Goal: Information Seeking & Learning: Compare options

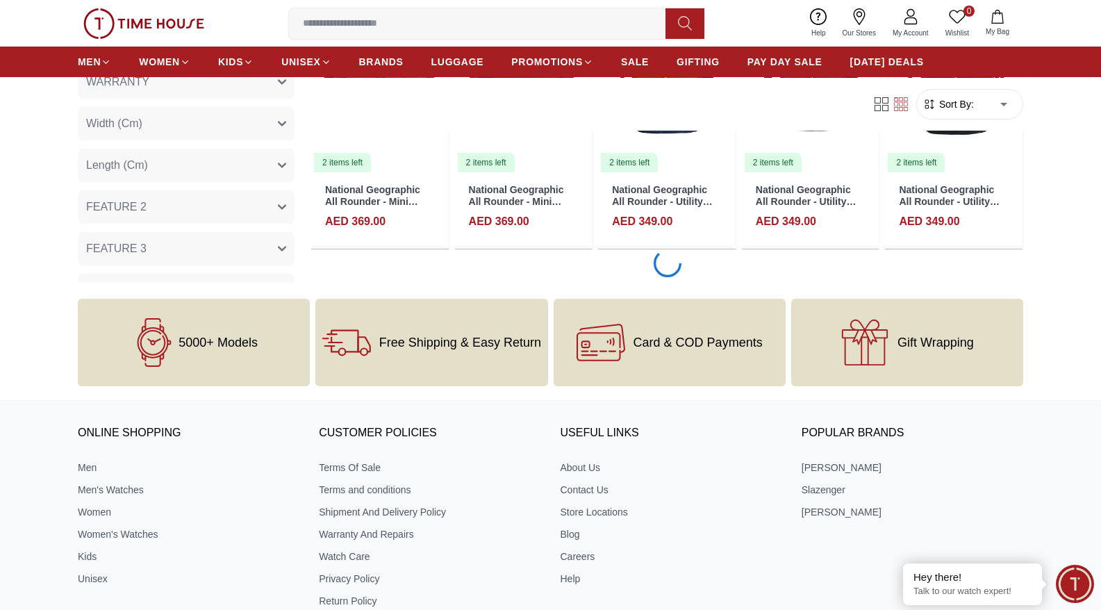
scroll to position [988, 0]
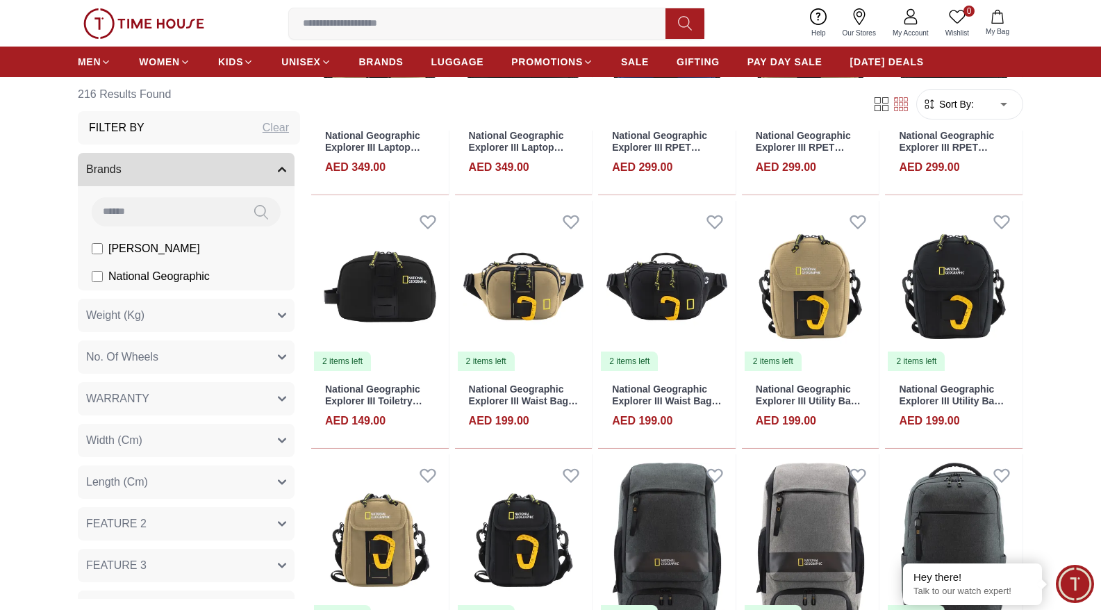
scroll to position [2714, 0]
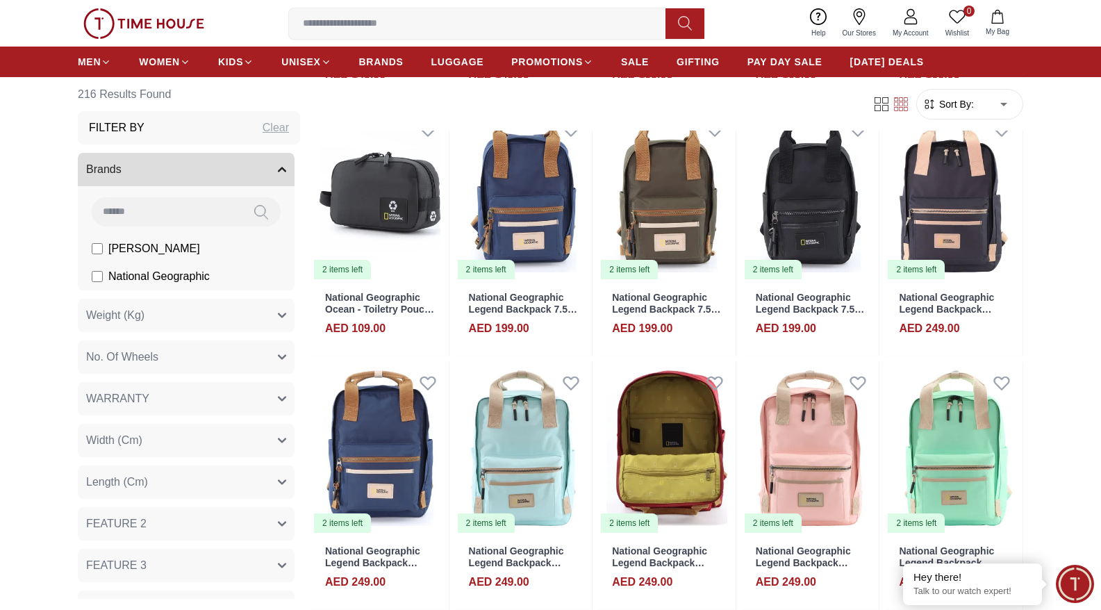
scroll to position [4936, 0]
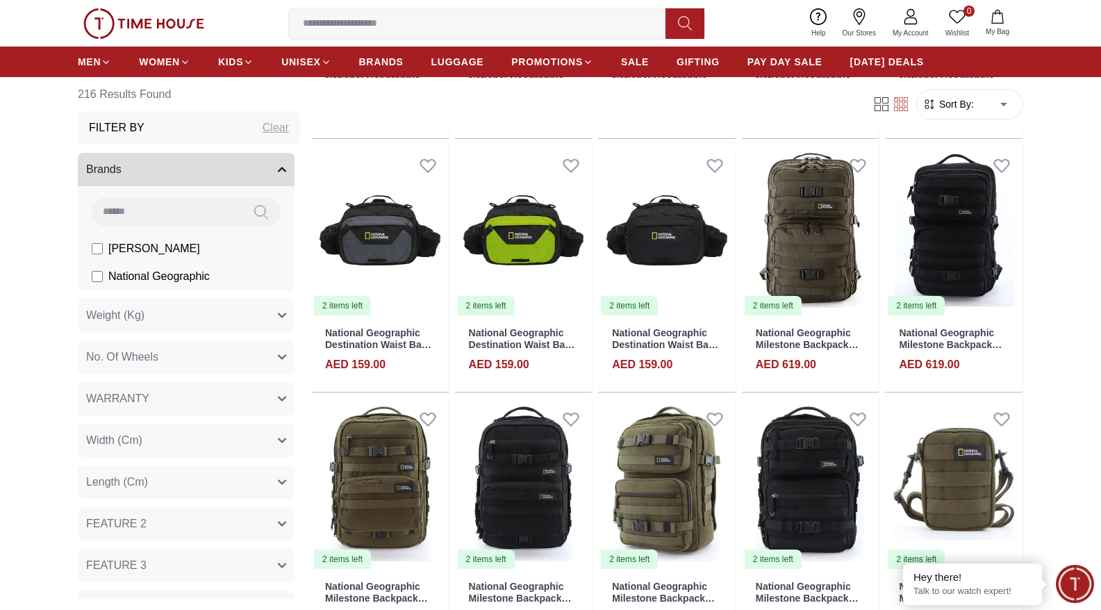
scroll to position [7879, 0]
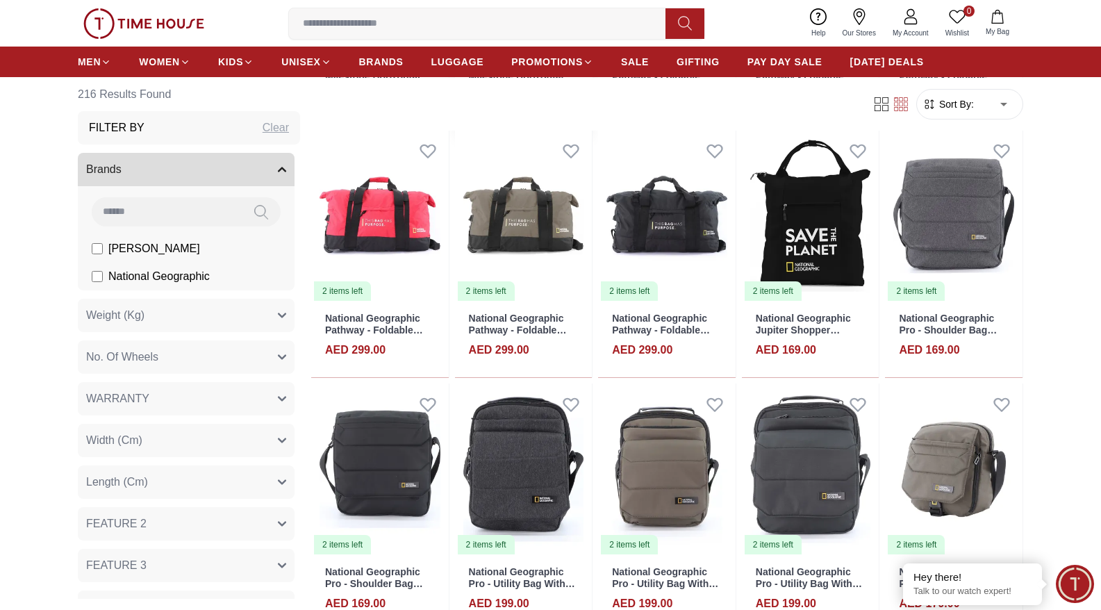
scroll to position [8833, 0]
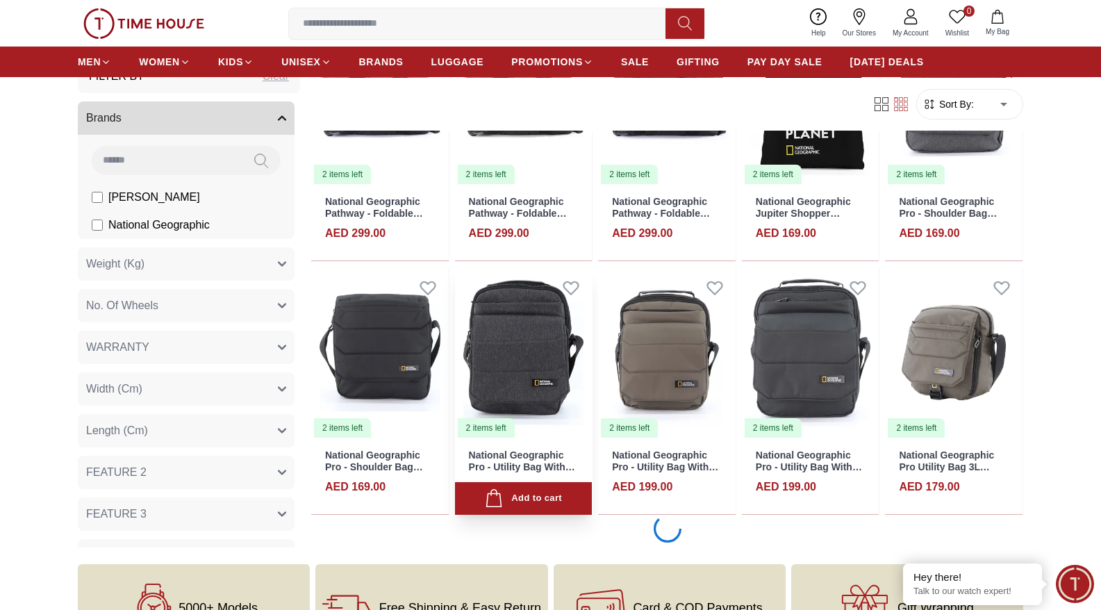
scroll to position [8896, 0]
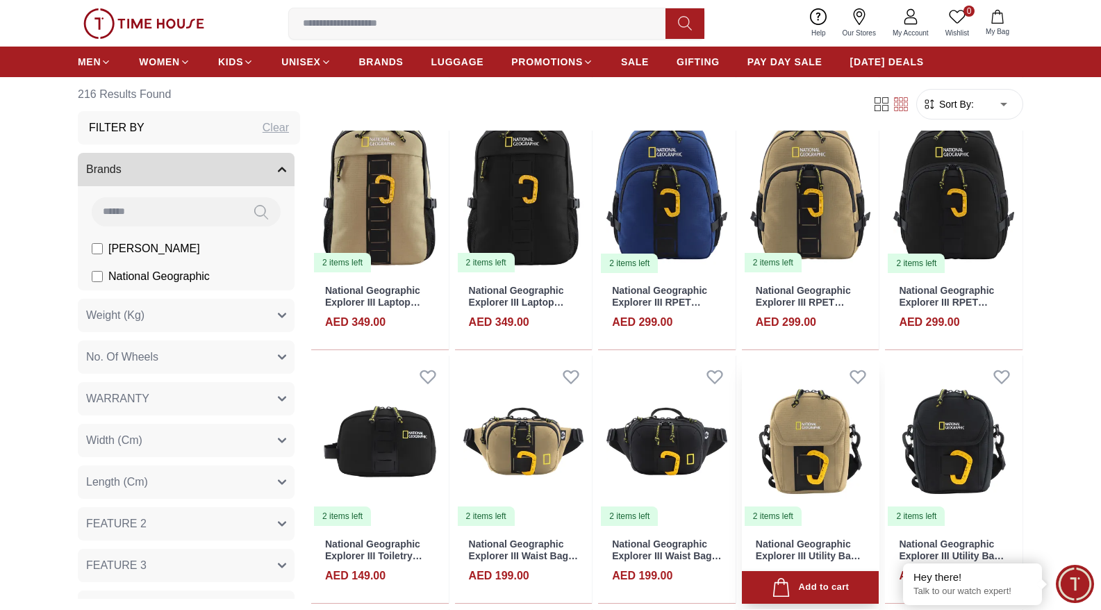
scroll to position [2419, 0]
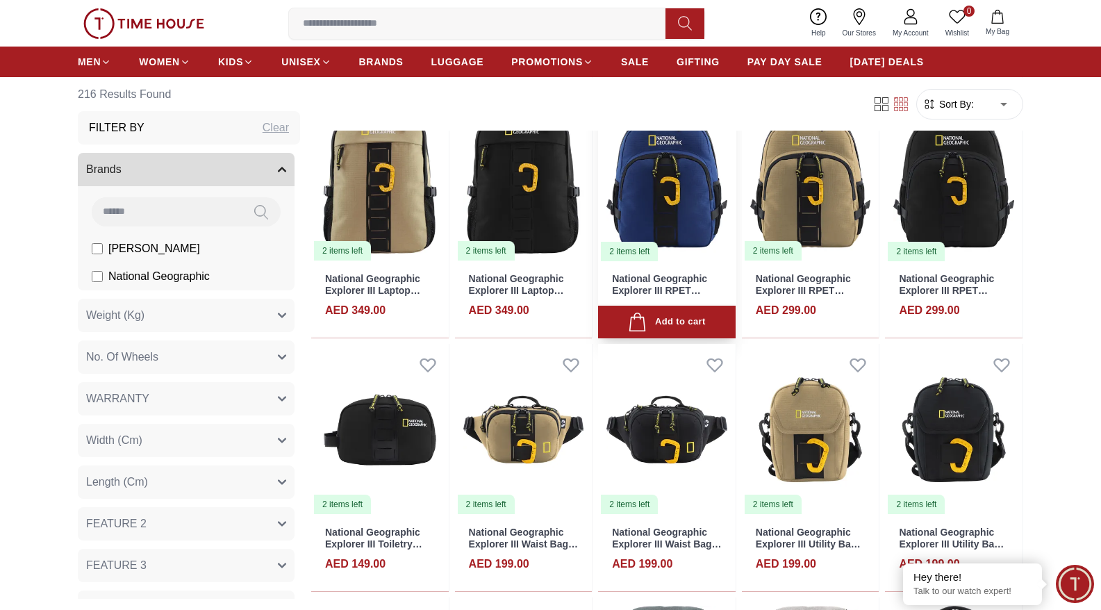
click at [667, 187] on img at bounding box center [667, 176] width 138 height 172
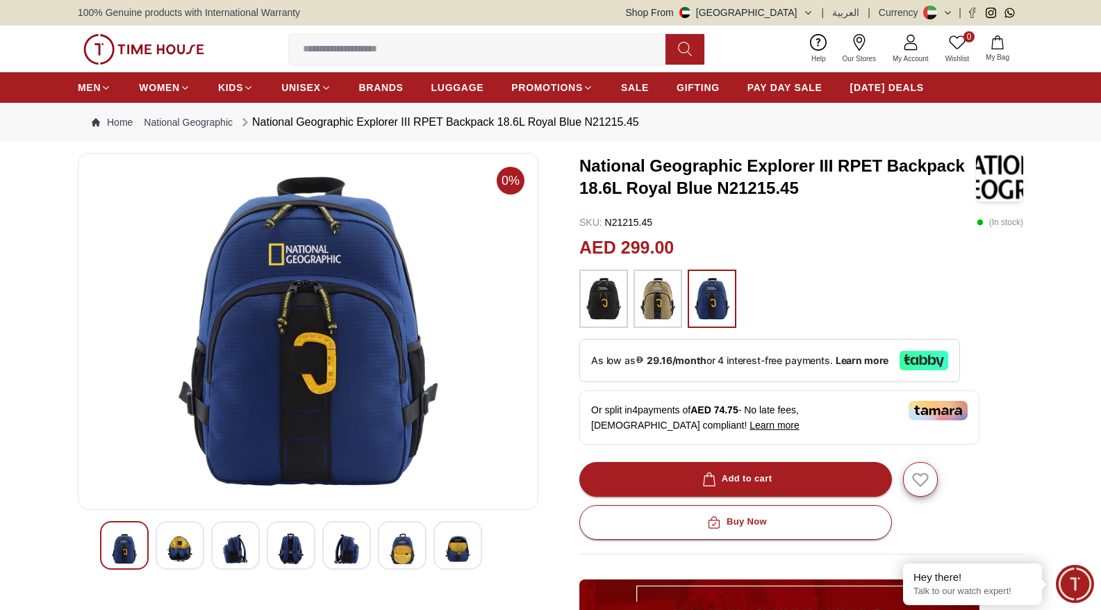
click at [667, 304] on img at bounding box center [657, 298] width 35 height 44
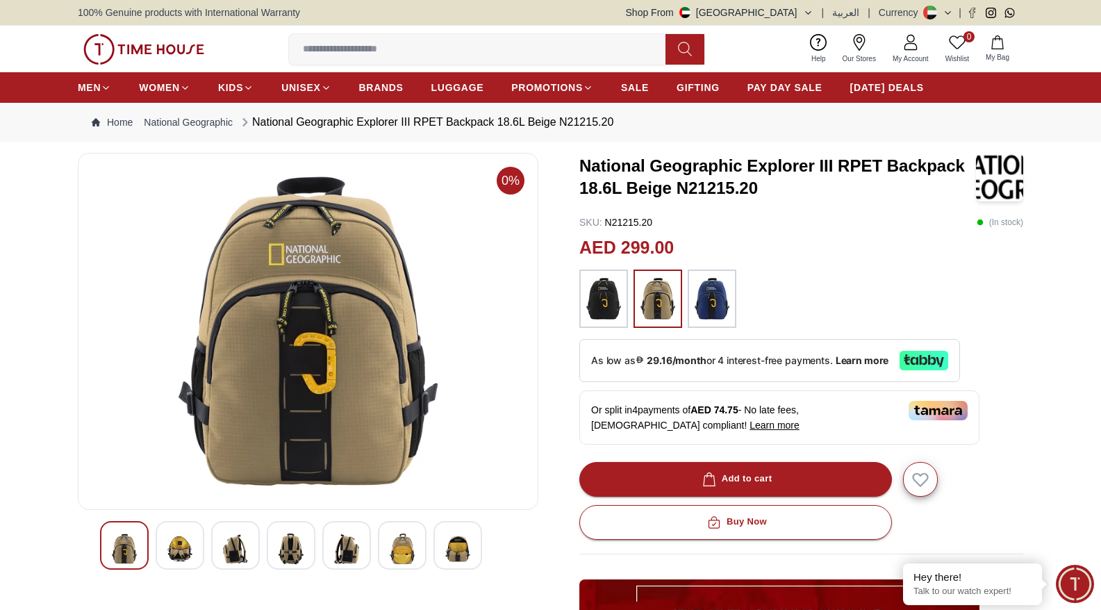
click at [605, 305] on img at bounding box center [603, 298] width 35 height 44
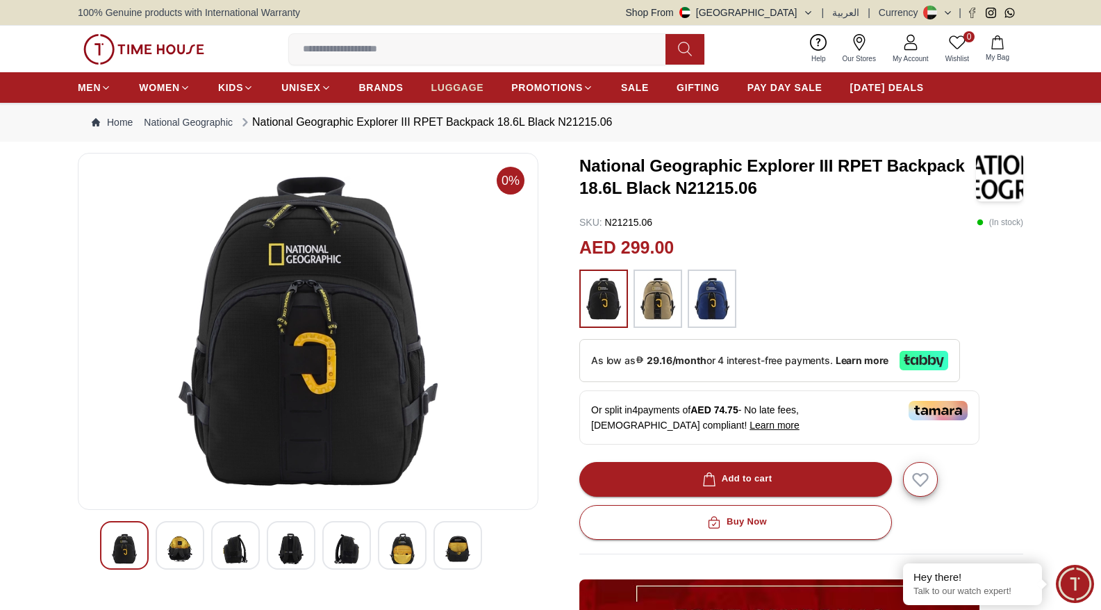
click at [465, 94] on span "LUGGAGE" at bounding box center [457, 88] width 53 height 14
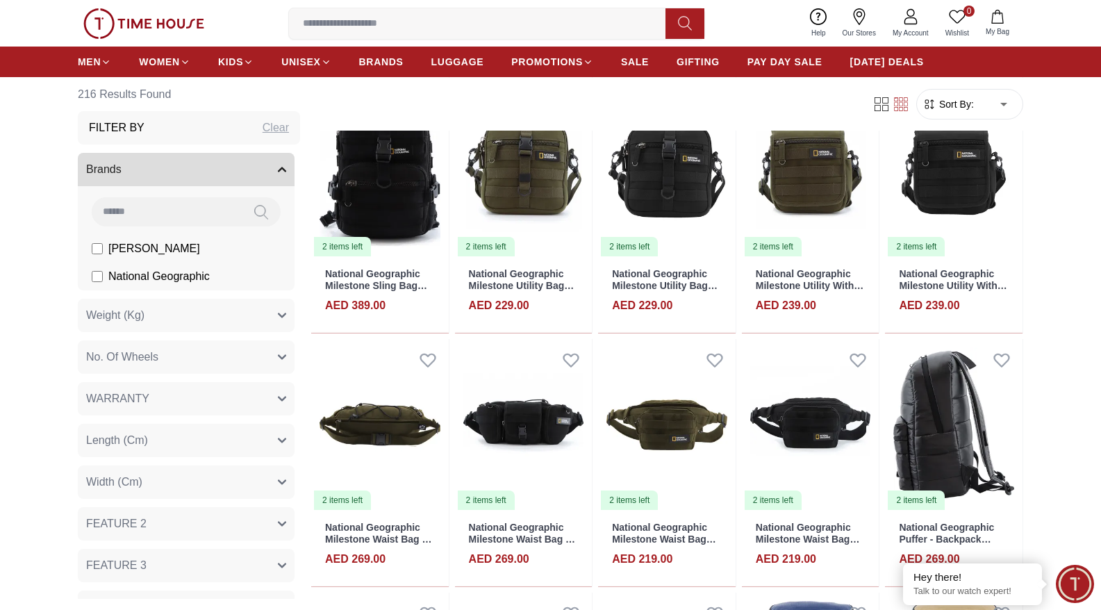
scroll to position [1565, 0]
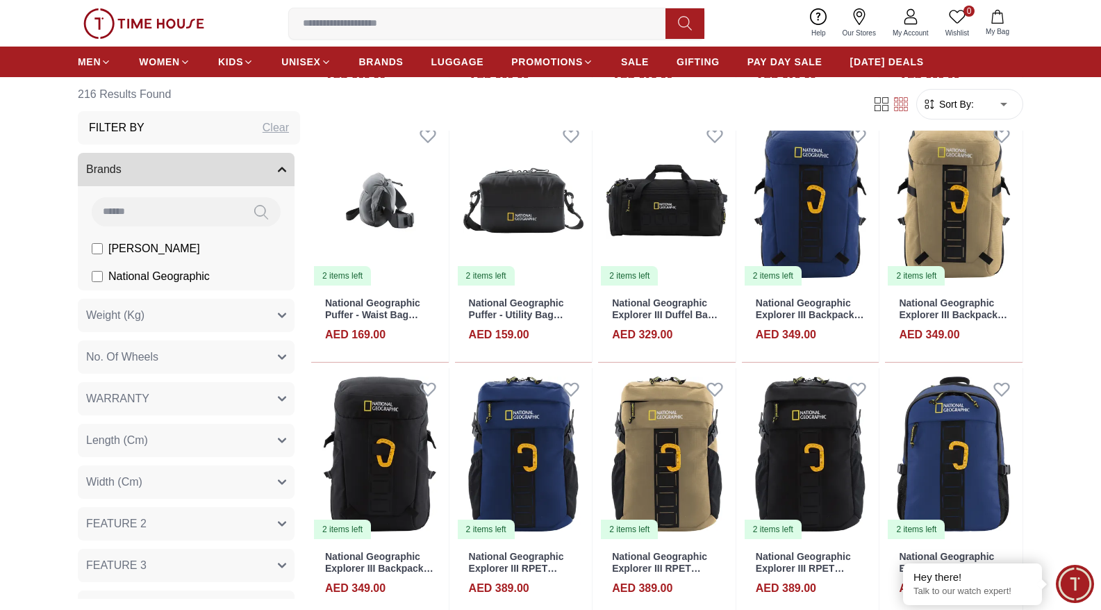
scroll to position [2081, 0]
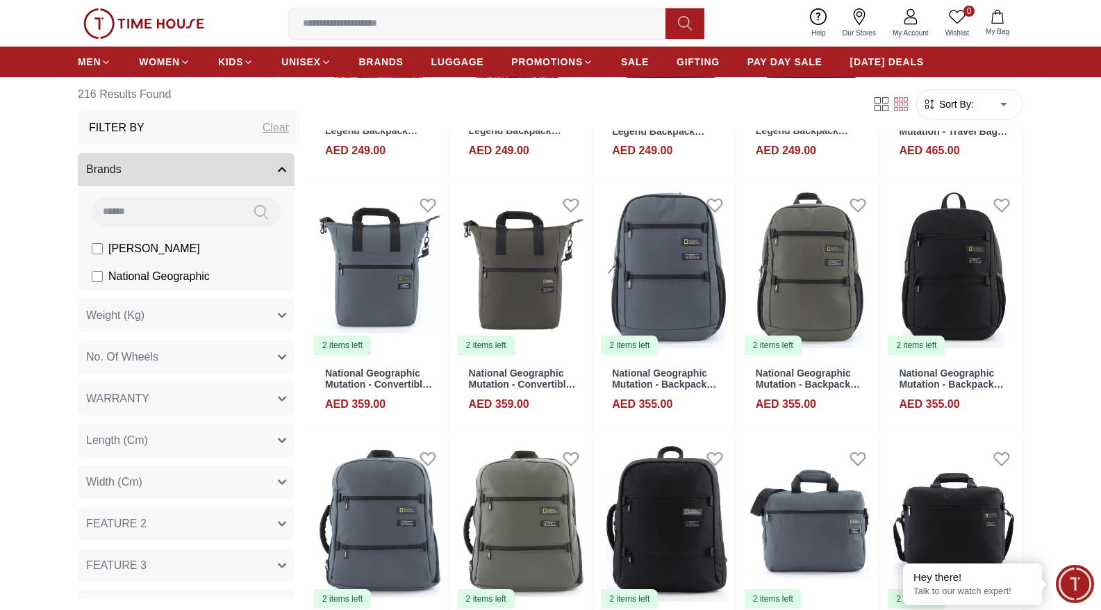
scroll to position [5793, 0]
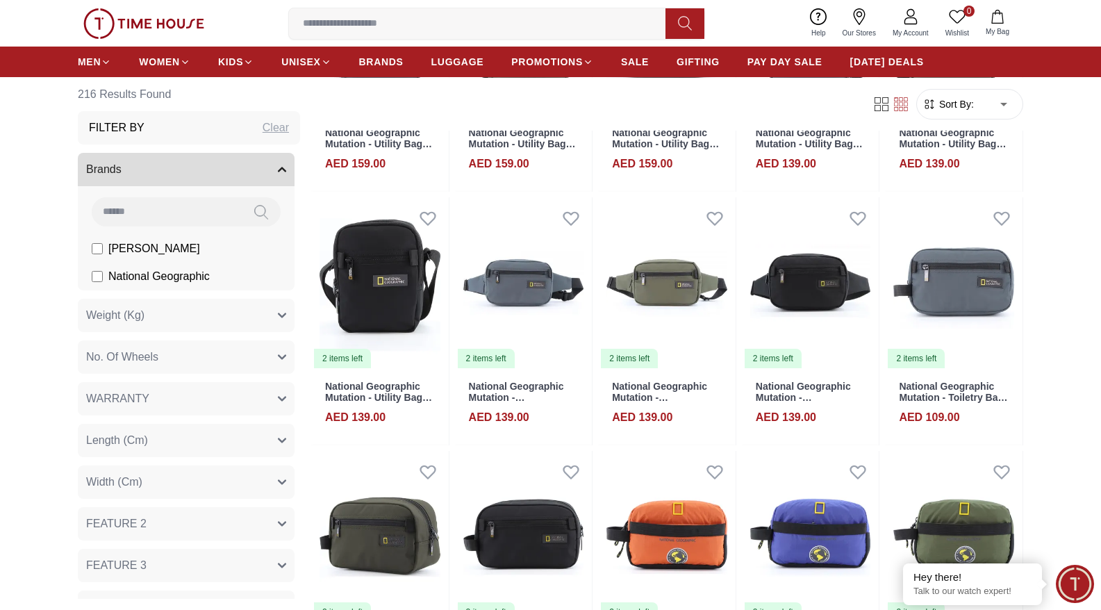
scroll to position [6622, 0]
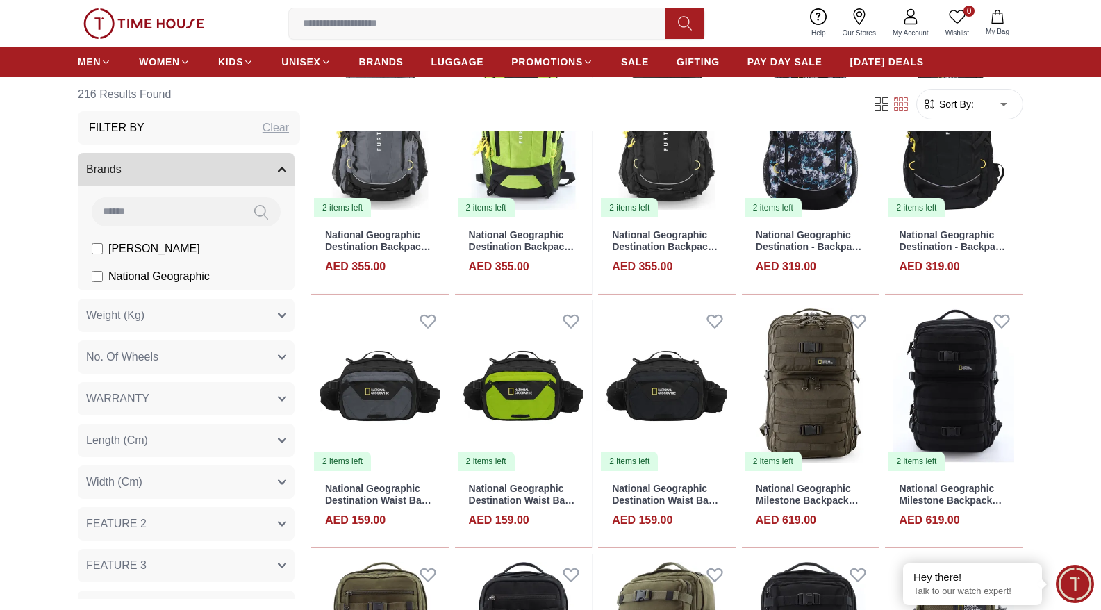
scroll to position [7802, 0]
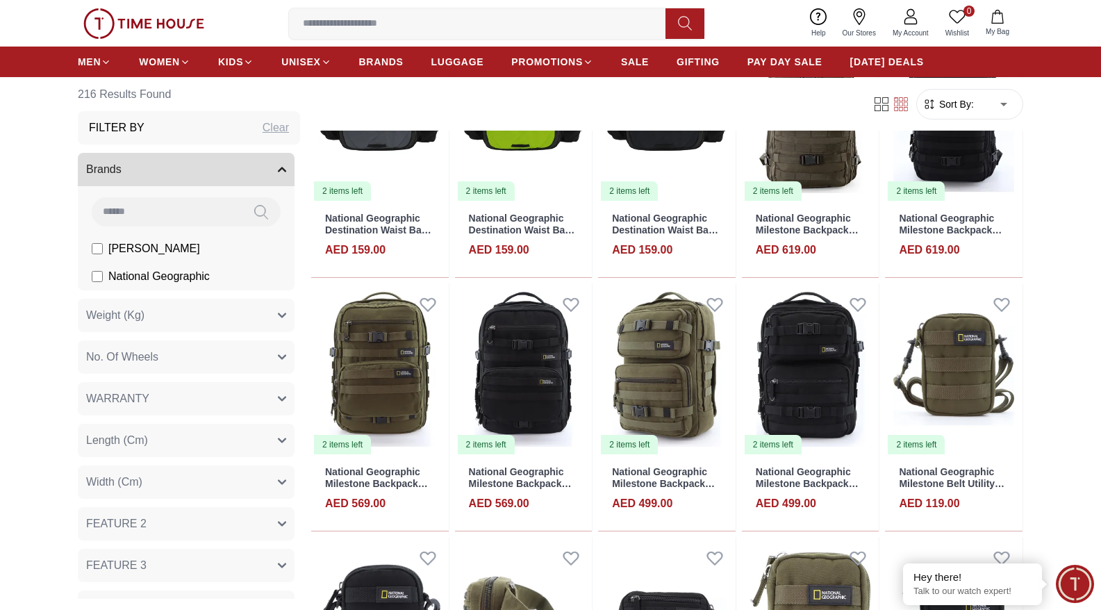
scroll to position [7999, 0]
